Goal: Information Seeking & Learning: Learn about a topic

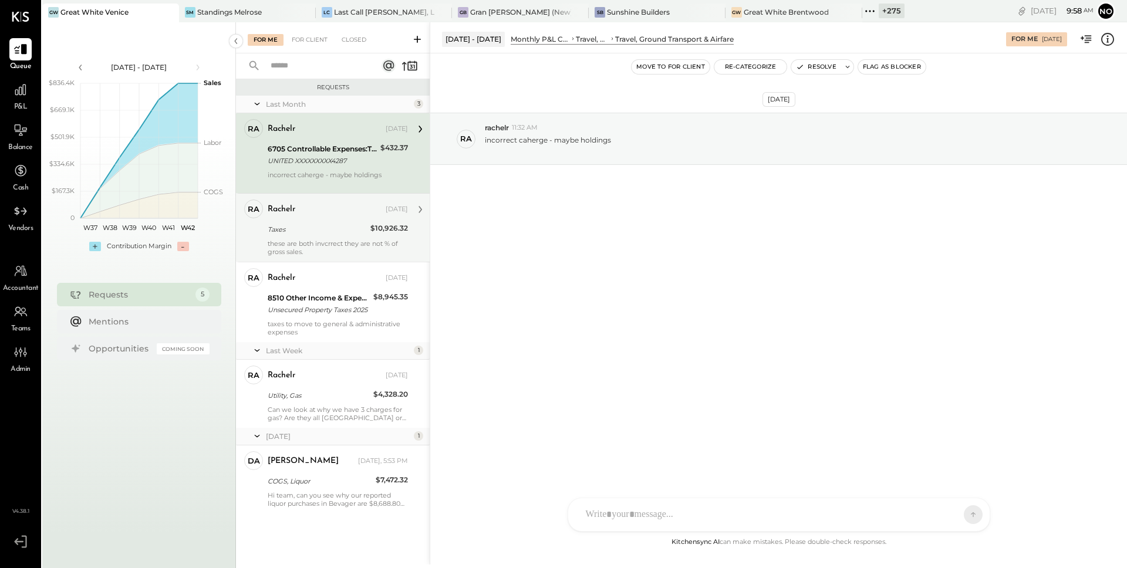
click at [319, 244] on div "these are both invcrrect they are not % of gross sales." at bounding box center [338, 248] width 140 height 16
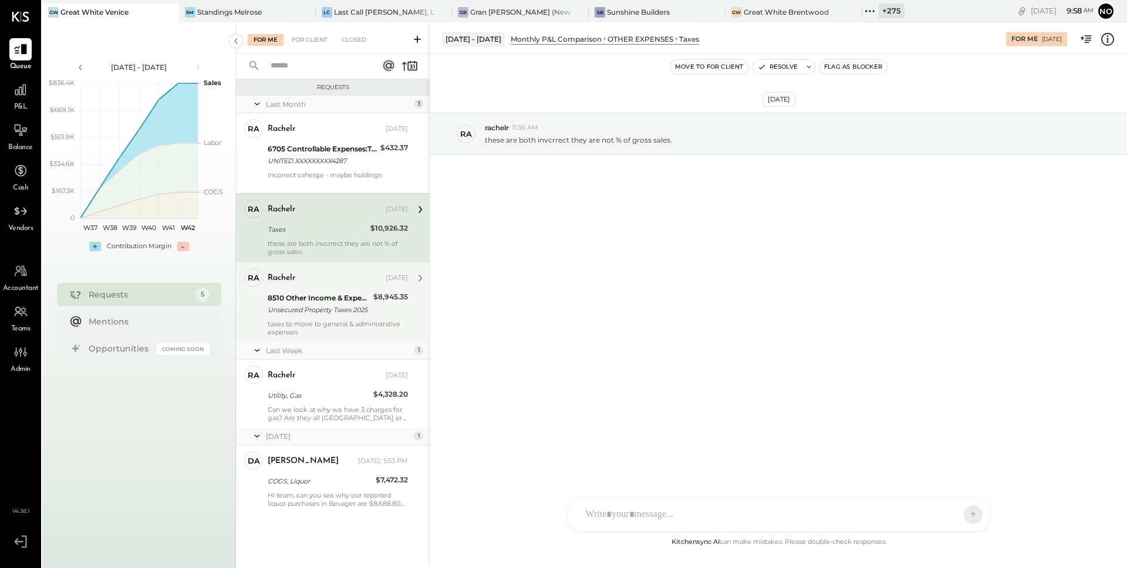
click at [345, 302] on div "8510 Other Income & Expenses:Taxes" at bounding box center [319, 298] width 102 height 12
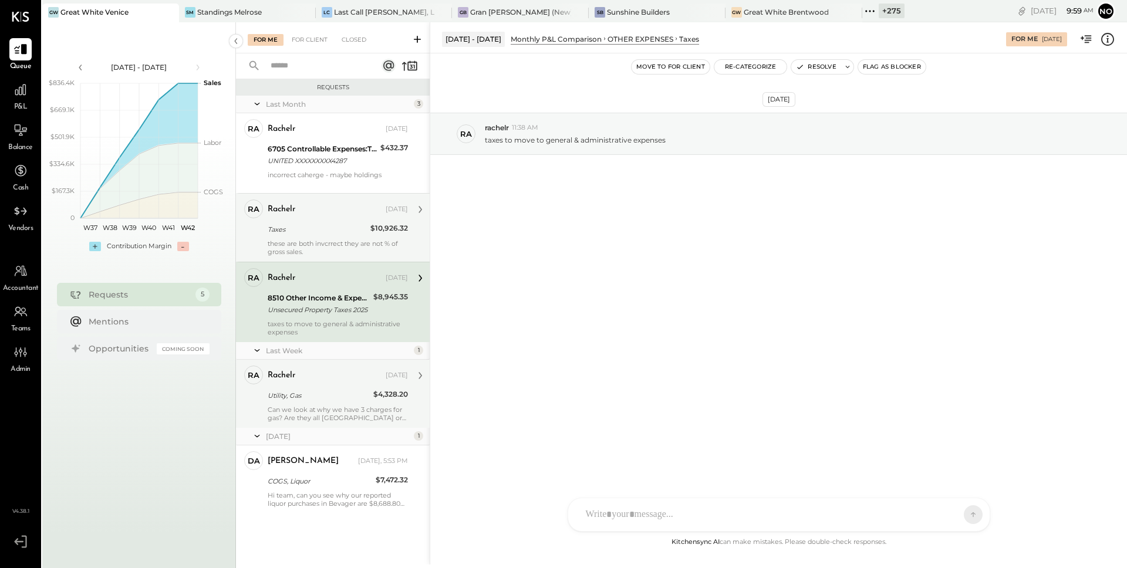
click at [309, 385] on div "rachelr [DATE] Utility, Gas $4,328.20 Can we look at why we have 3 charges for …" at bounding box center [338, 394] width 140 height 56
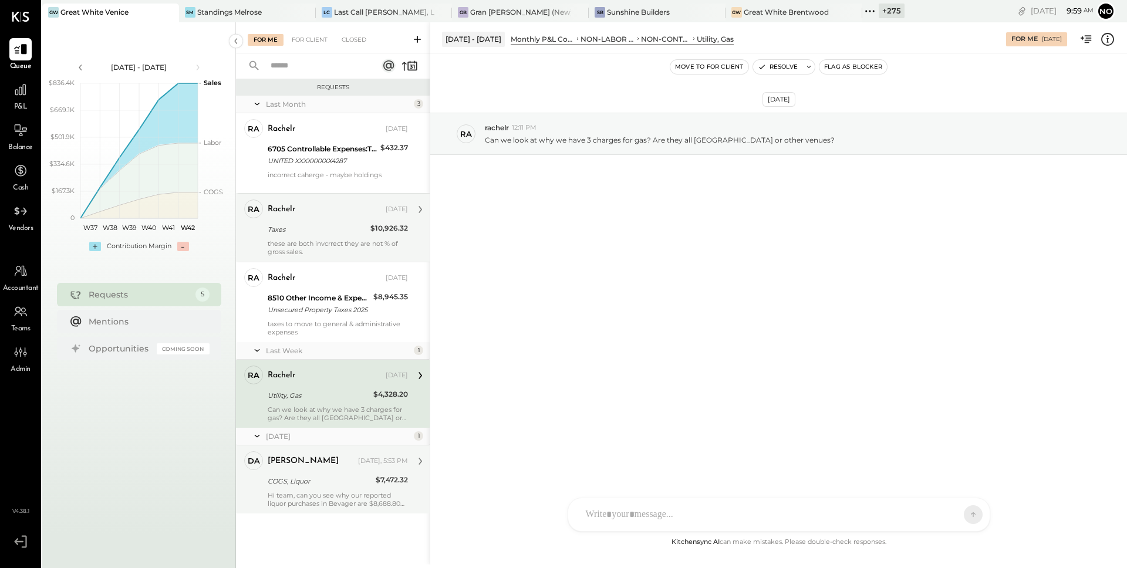
click at [308, 474] on div "COGS, Liquor" at bounding box center [320, 481] width 105 height 14
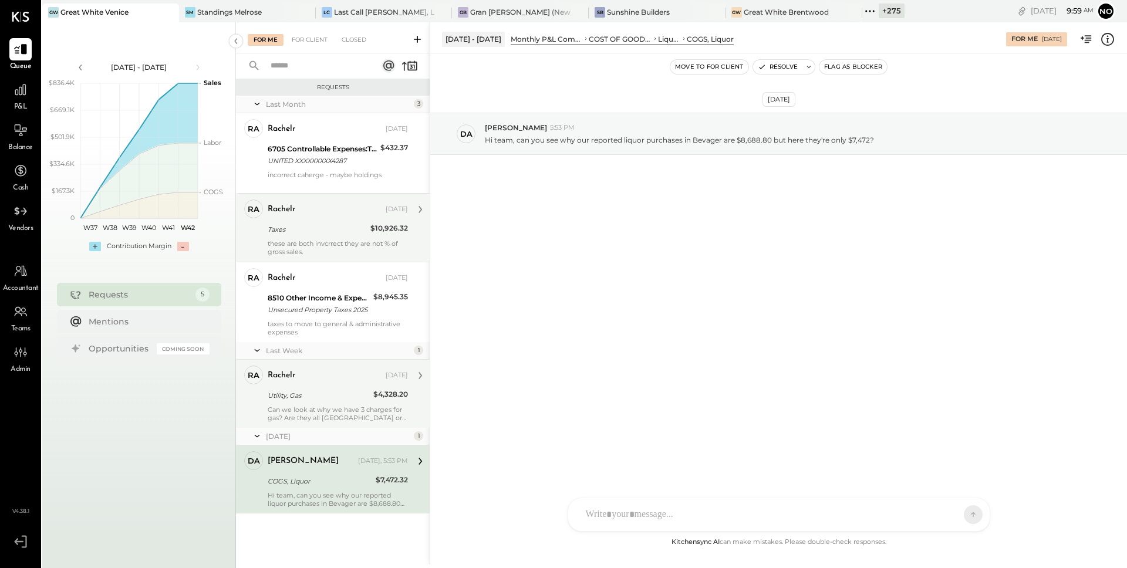
click at [317, 402] on div "Utility, Gas" at bounding box center [319, 396] width 102 height 14
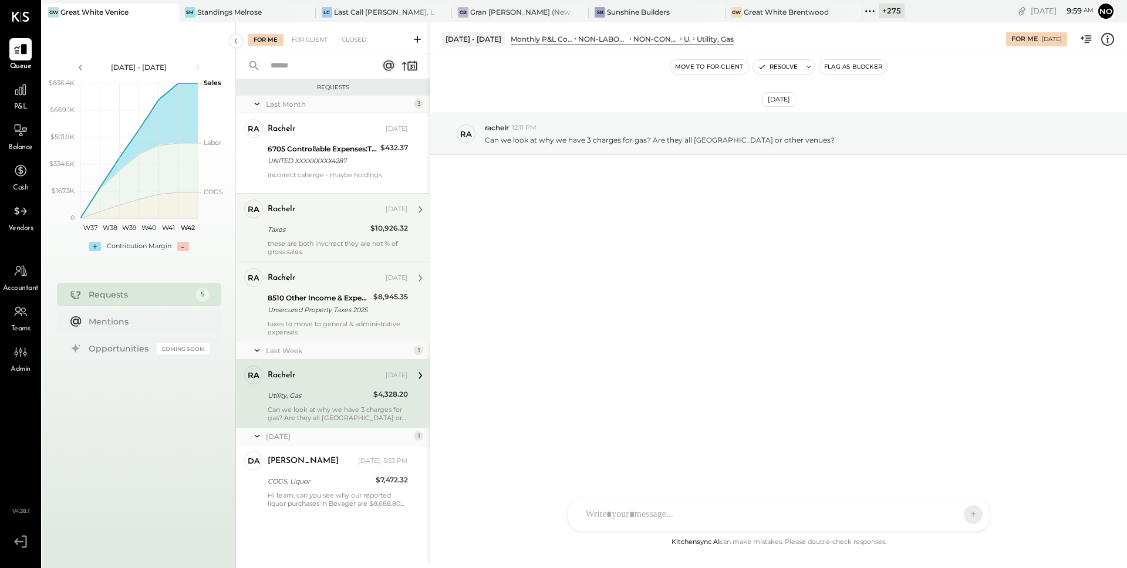
click at [316, 317] on div "rachelr [DATE] 8510 Other Income & Expenses:Taxes Unsecured Property Taxes 2025…" at bounding box center [338, 302] width 140 height 68
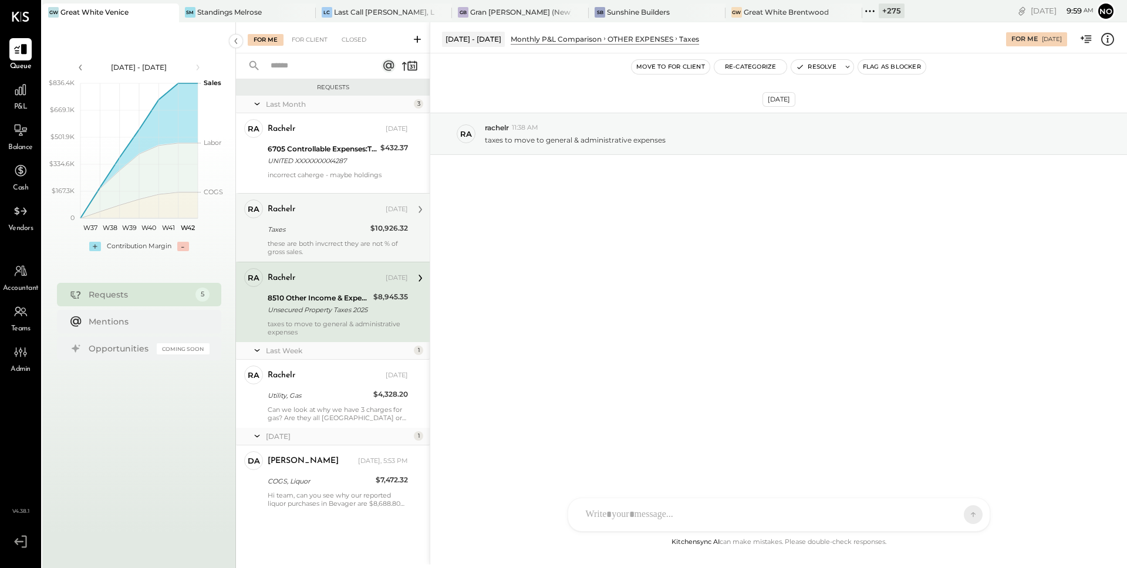
click at [321, 230] on div "Taxes" at bounding box center [317, 230] width 99 height 12
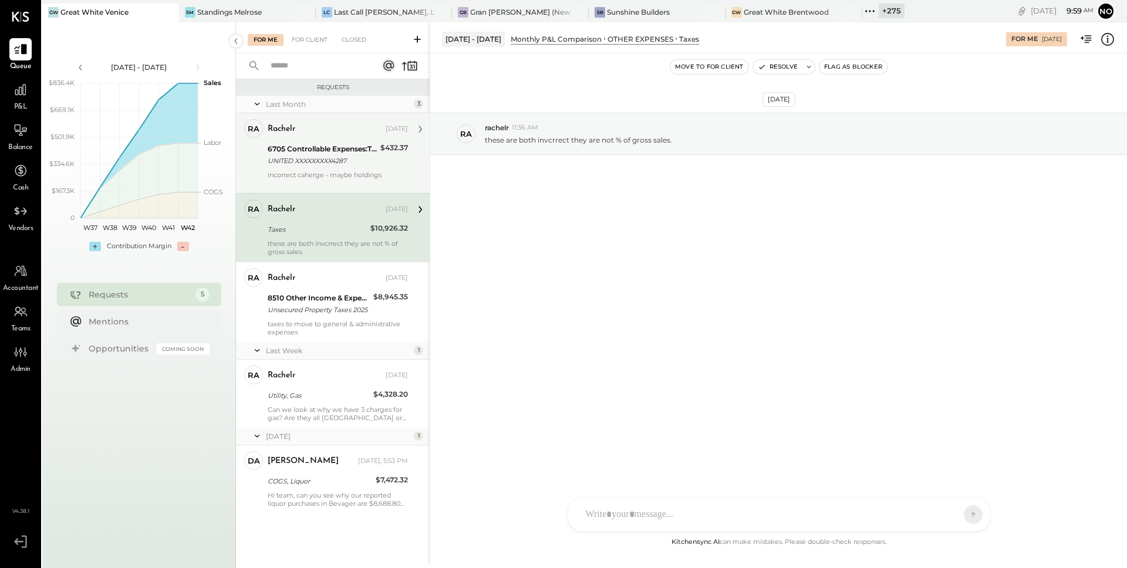
click at [310, 169] on div "rachelr [DATE] 6705 Controllable Expenses:Travel, Meals, & Entertainment:Travel…" at bounding box center [338, 153] width 140 height 68
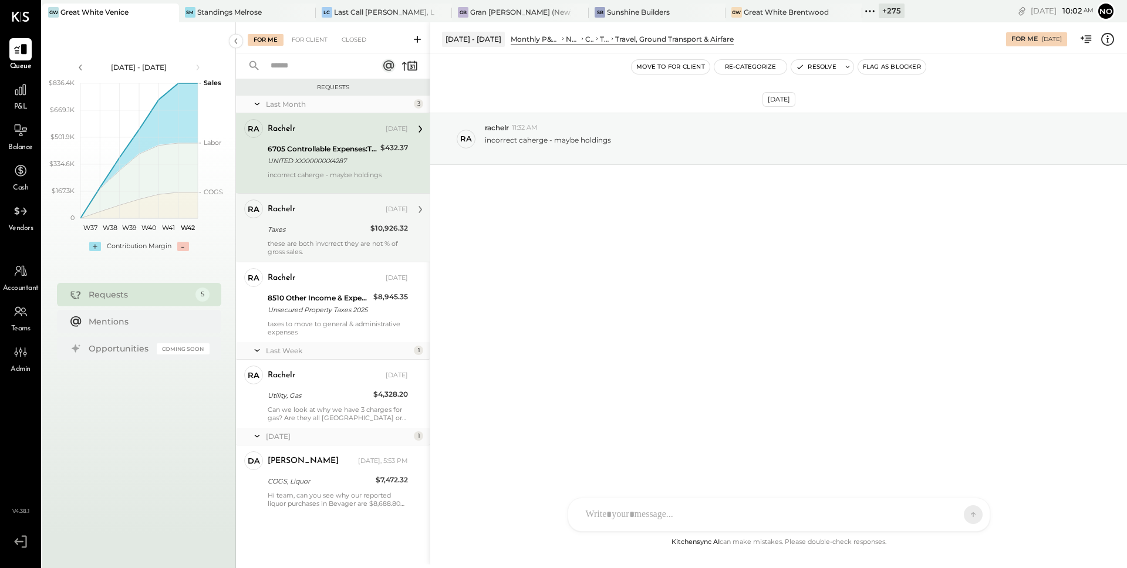
click at [292, 237] on div "rachelr [DATE] Taxes $10,926.32 these are both invcrrect they are not % of gros…" at bounding box center [338, 228] width 140 height 56
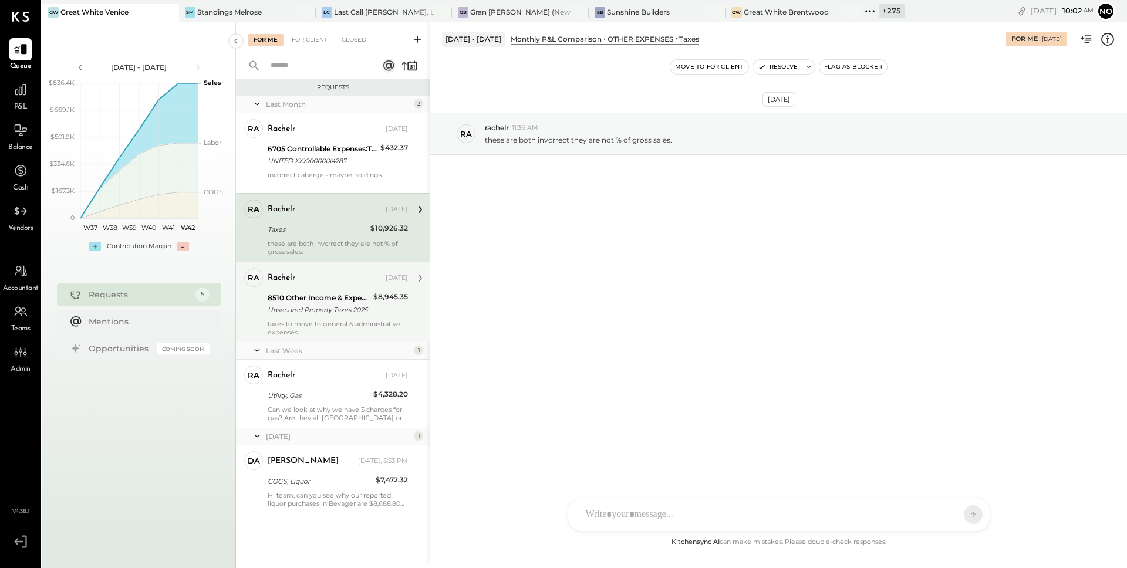
click at [324, 306] on div "Unsecured Property Taxes 2025" at bounding box center [319, 310] width 102 height 12
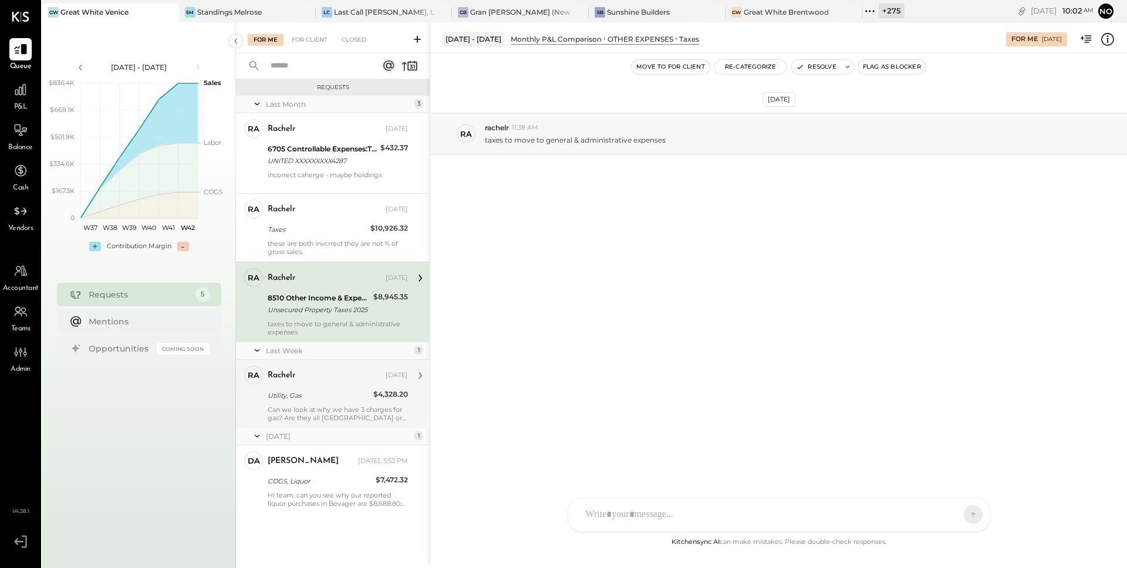
click at [328, 398] on div "Utility, Gas" at bounding box center [319, 396] width 102 height 12
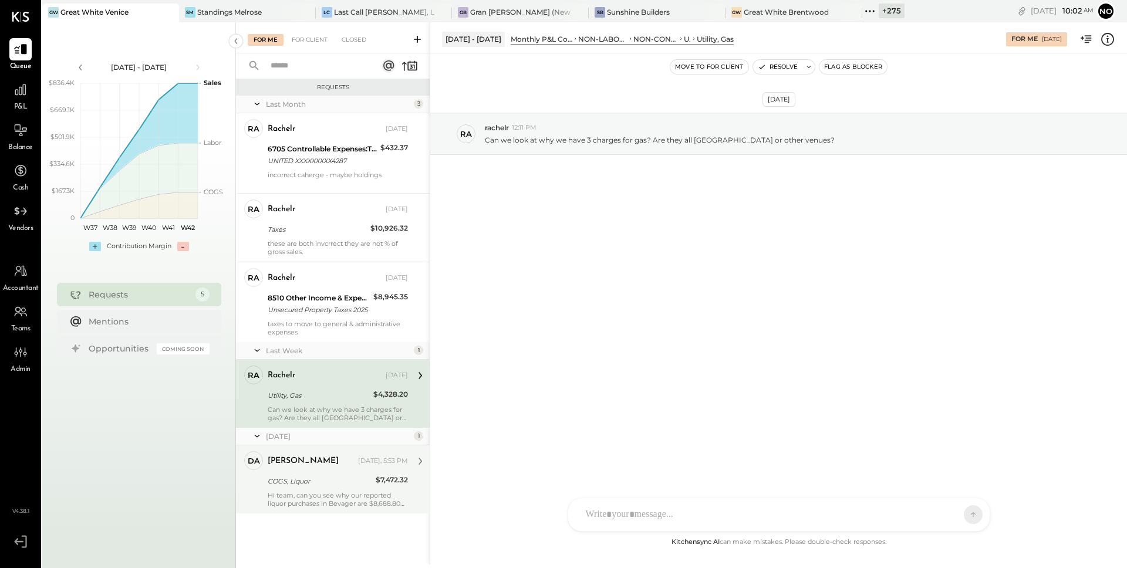
click at [296, 477] on div "COGS, Liquor" at bounding box center [320, 482] width 105 height 12
